Goal: Information Seeking & Learning: Learn about a topic

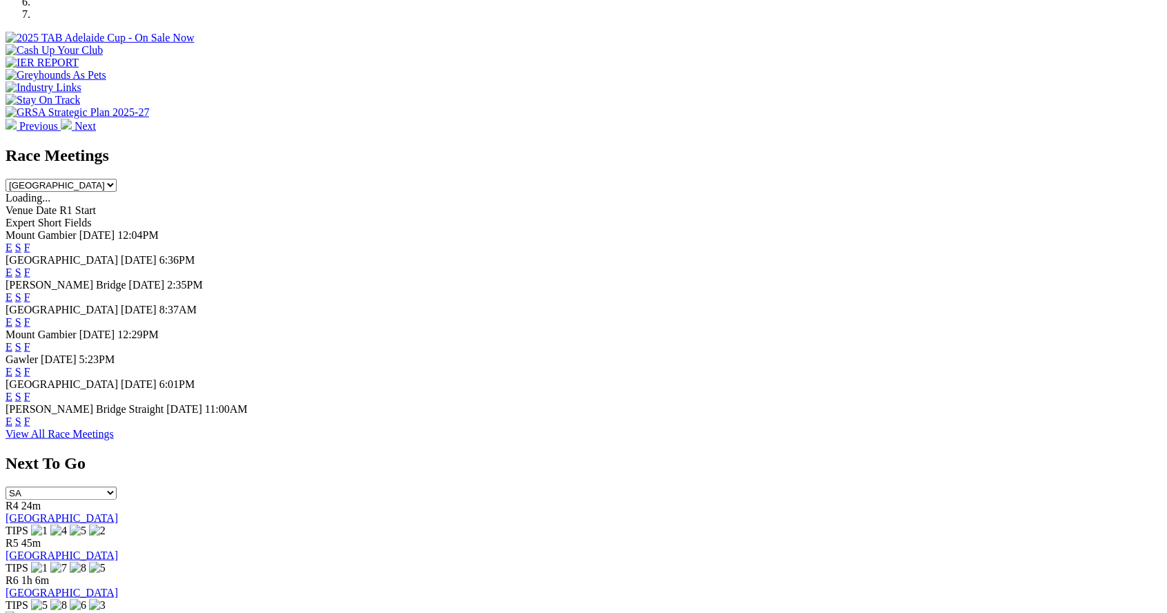
scroll to position [514, 0]
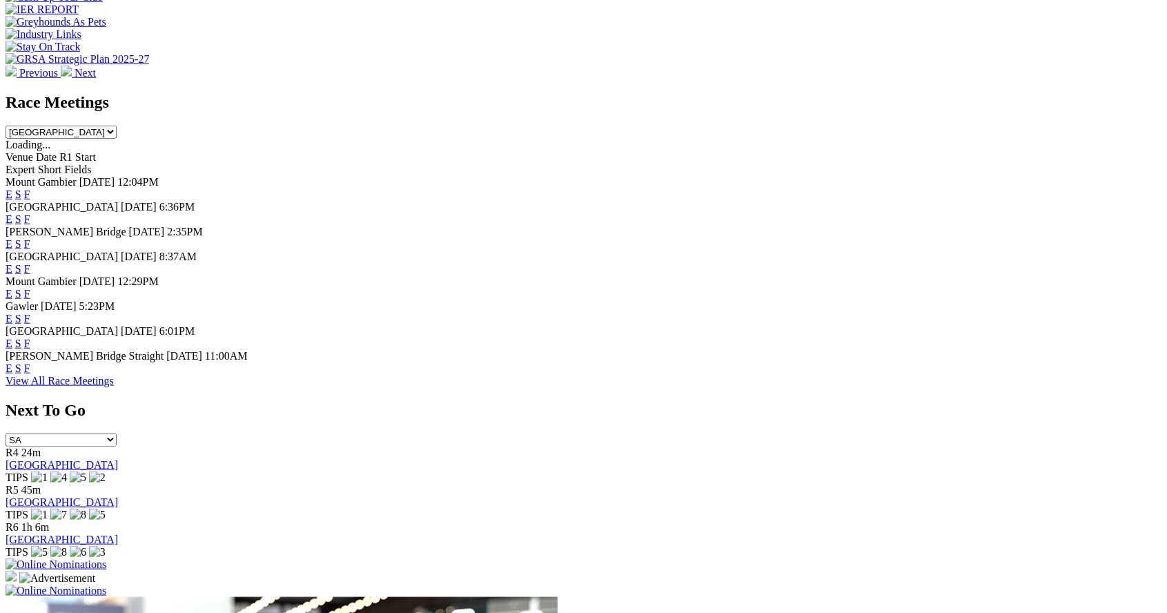
scroll to position [555, 0]
click at [30, 325] on link "F" at bounding box center [27, 319] width 6 height 12
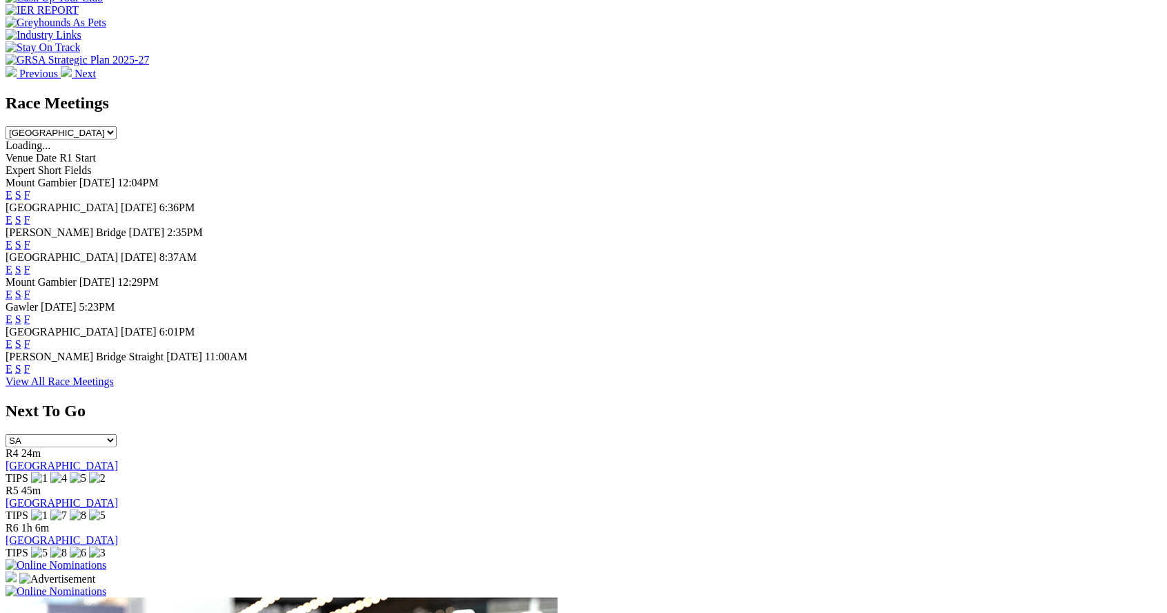
scroll to position [621, 0]
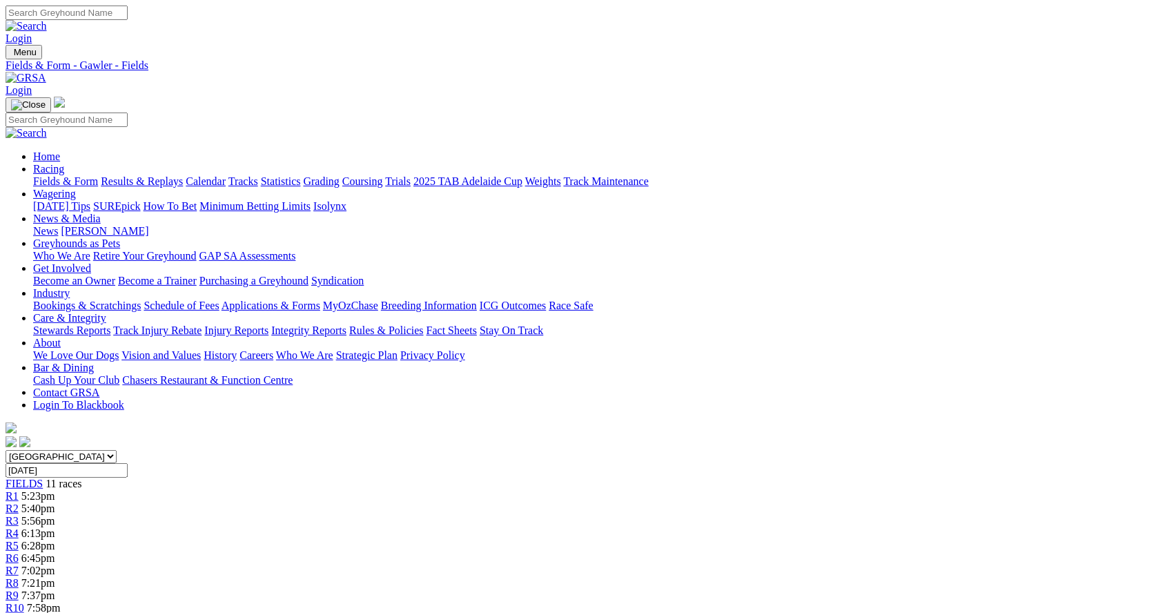
click at [19, 502] on link "R2" at bounding box center [12, 508] width 13 height 12
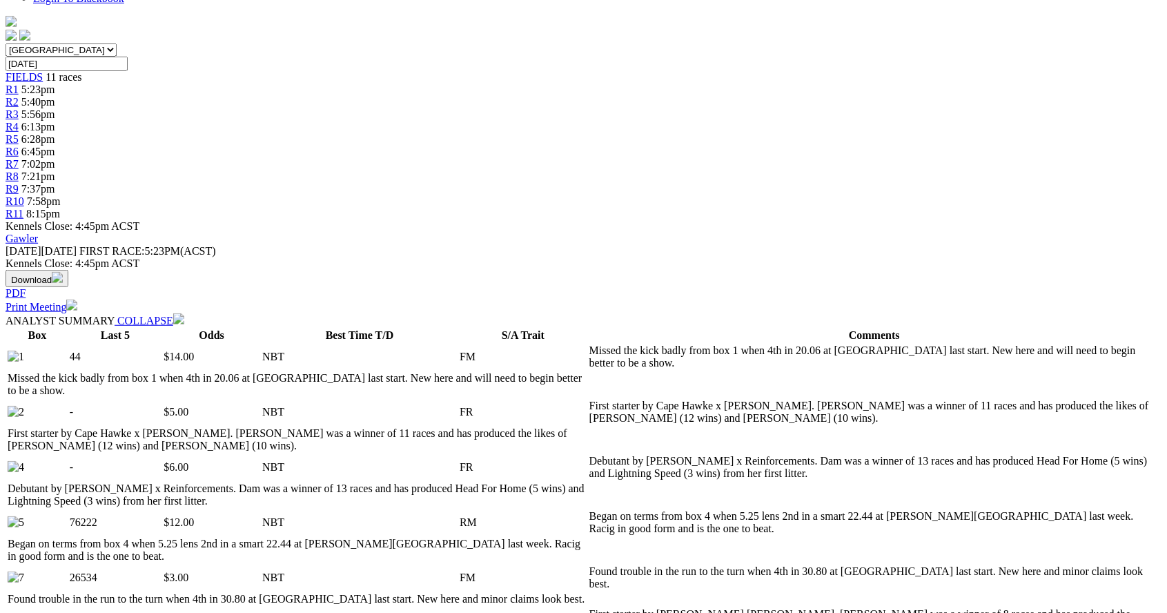
scroll to position [409, 0]
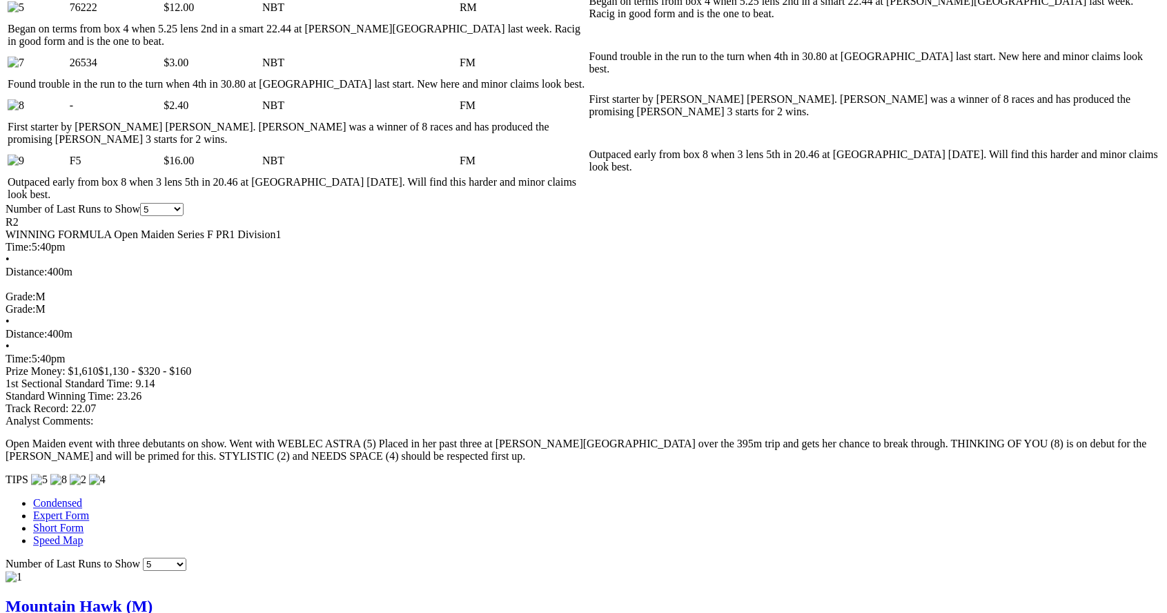
scroll to position [922, 0]
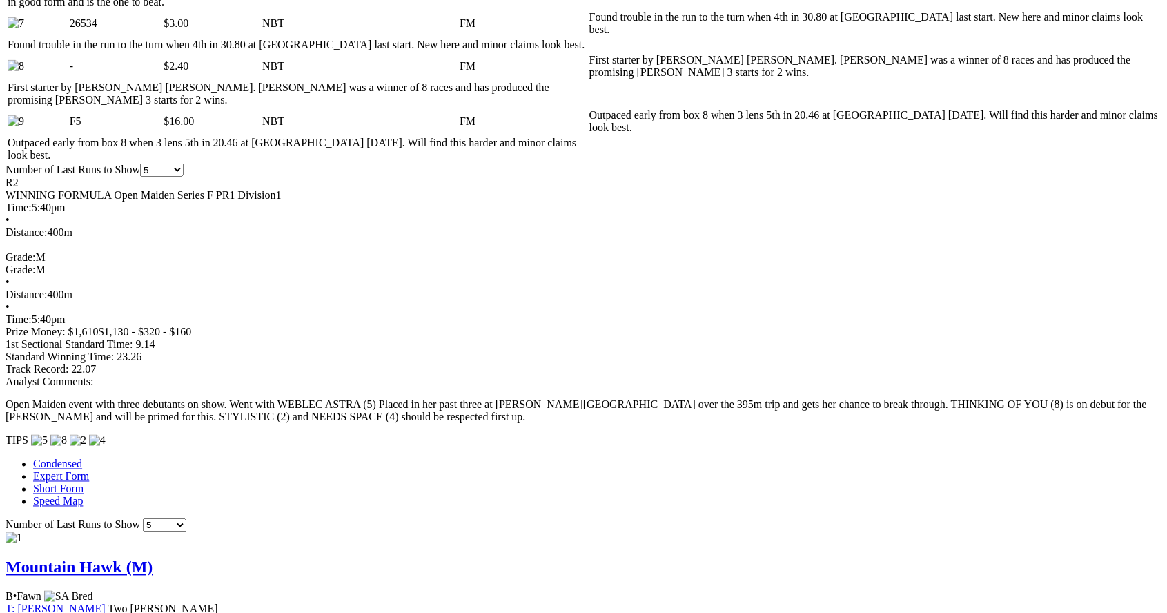
scroll to position [988, 0]
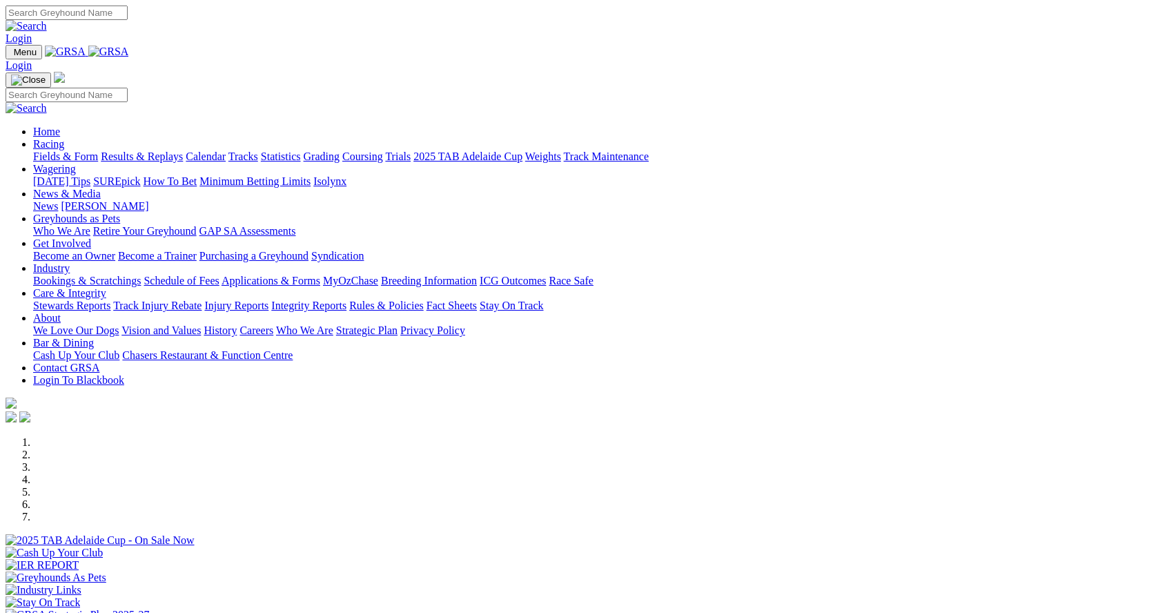
scroll to position [622, 0]
